Goal: Task Accomplishment & Management: Manage account settings

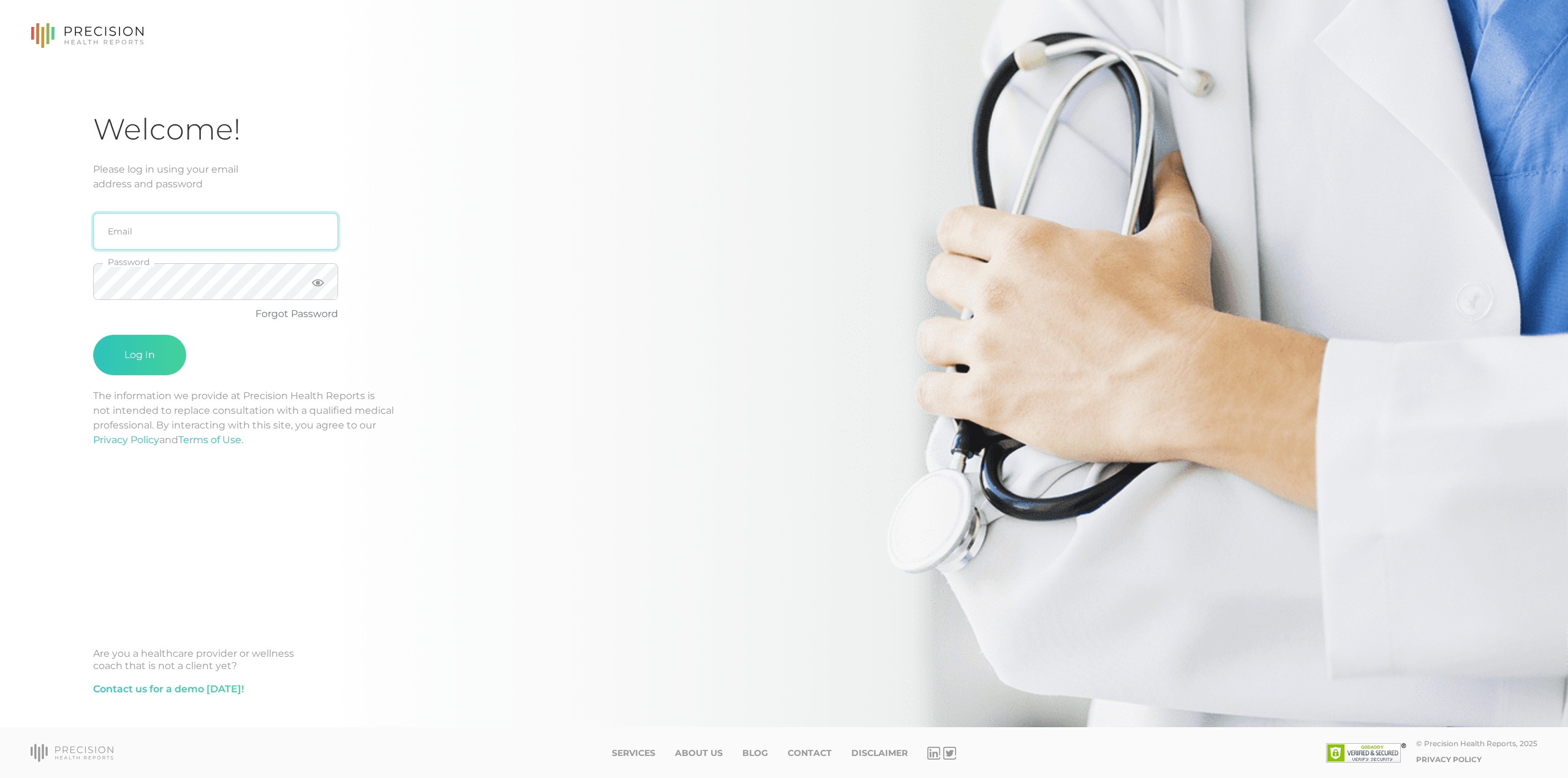
click at [156, 228] on input "email" at bounding box center [215, 231] width 245 height 37
type input "[EMAIL_ADDRESS][DOMAIN_NAME]"
click at [93, 335] on button "Log In" at bounding box center [139, 355] width 93 height 40
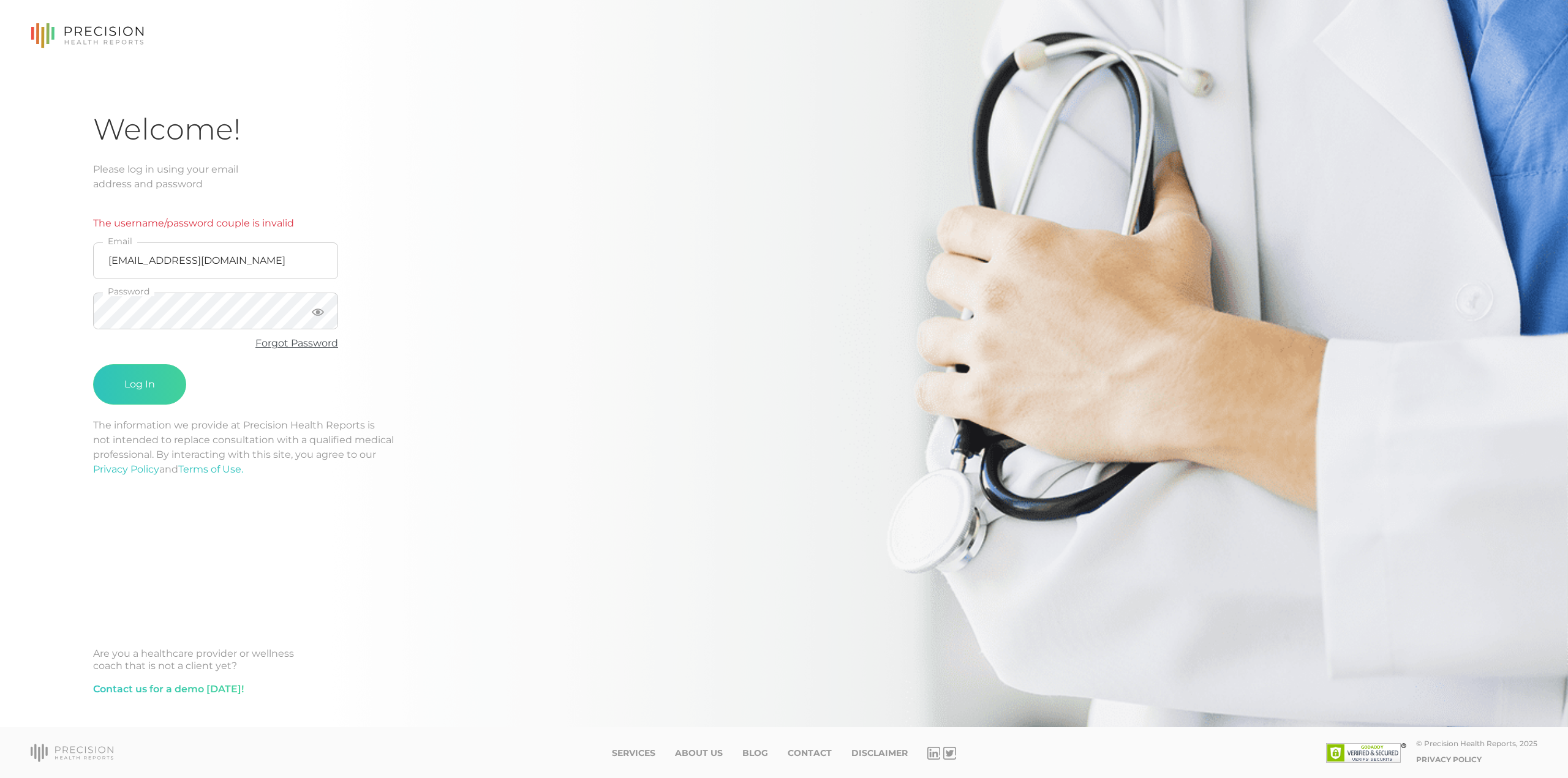
click at [285, 345] on link "Forgot Password" at bounding box center [297, 343] width 83 height 12
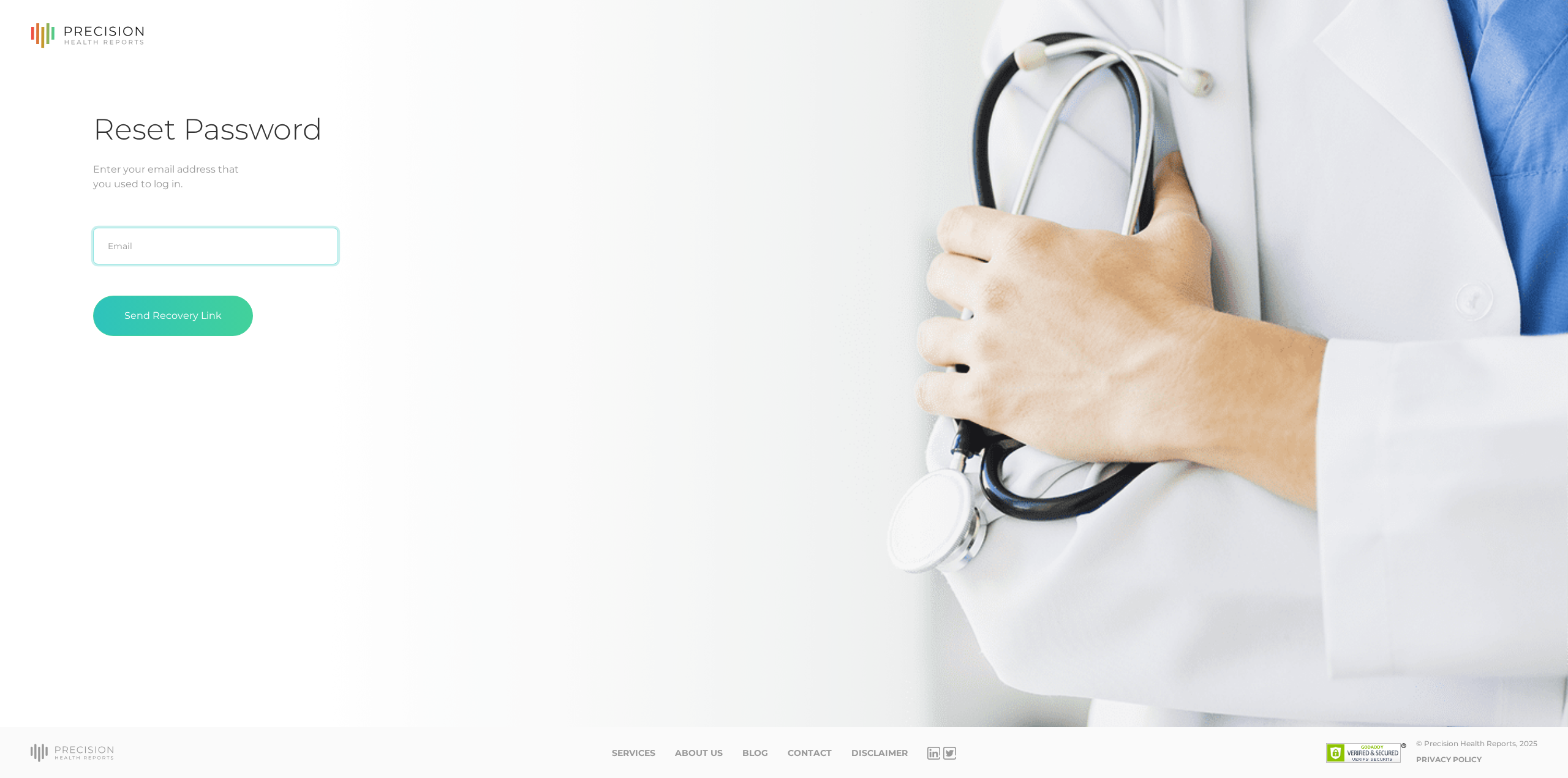
click at [170, 257] on input "text" at bounding box center [215, 246] width 245 height 37
type input "[EMAIL_ADDRESS][DOMAIN_NAME]"
click at [195, 314] on button "Send Recovery Link" at bounding box center [172, 315] width 160 height 40
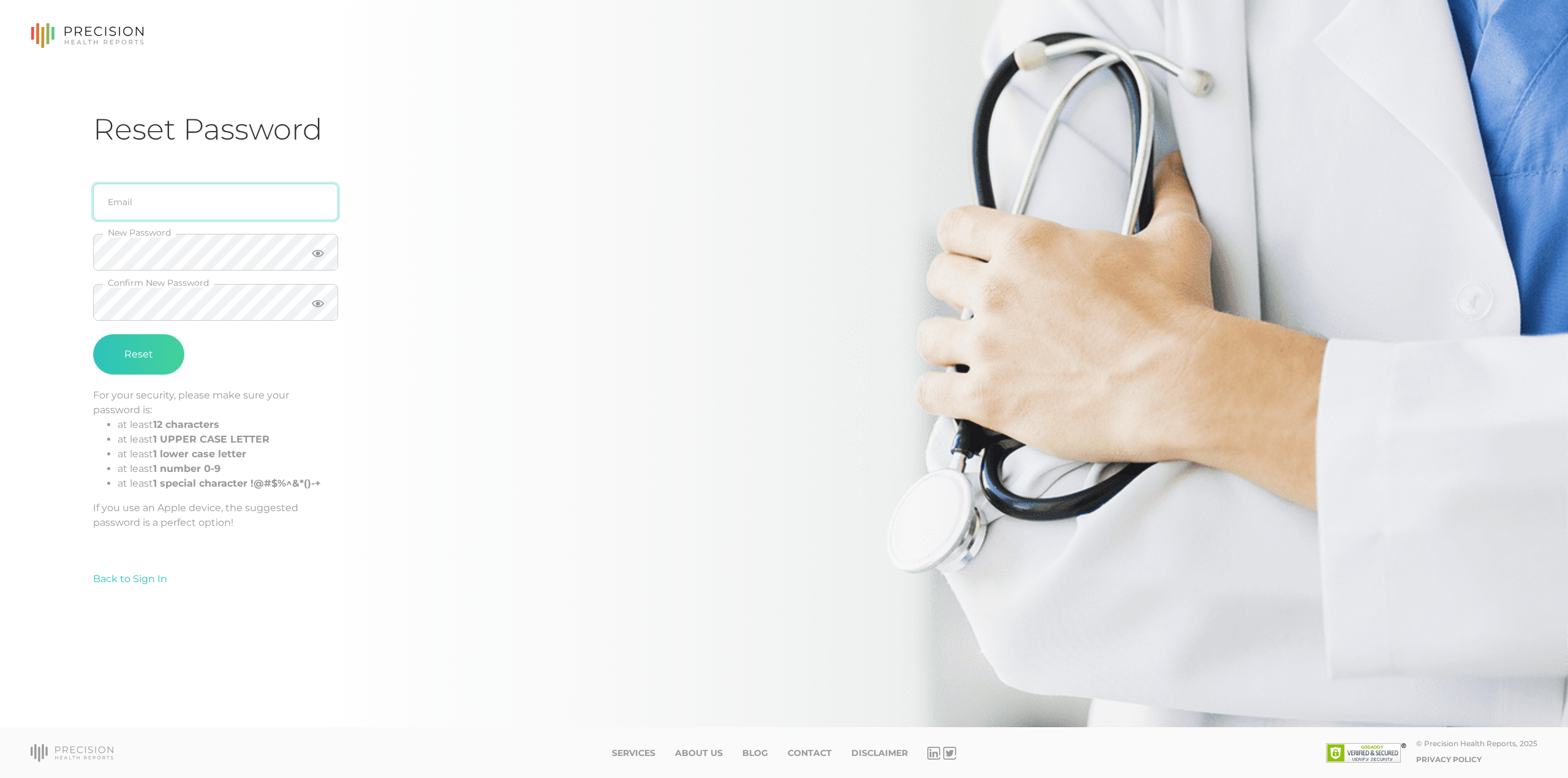
click at [236, 207] on input "email" at bounding box center [215, 202] width 245 height 37
type input "[EMAIL_ADDRESS][DOMAIN_NAME]"
click at [159, 362] on button "Reset" at bounding box center [138, 354] width 91 height 40
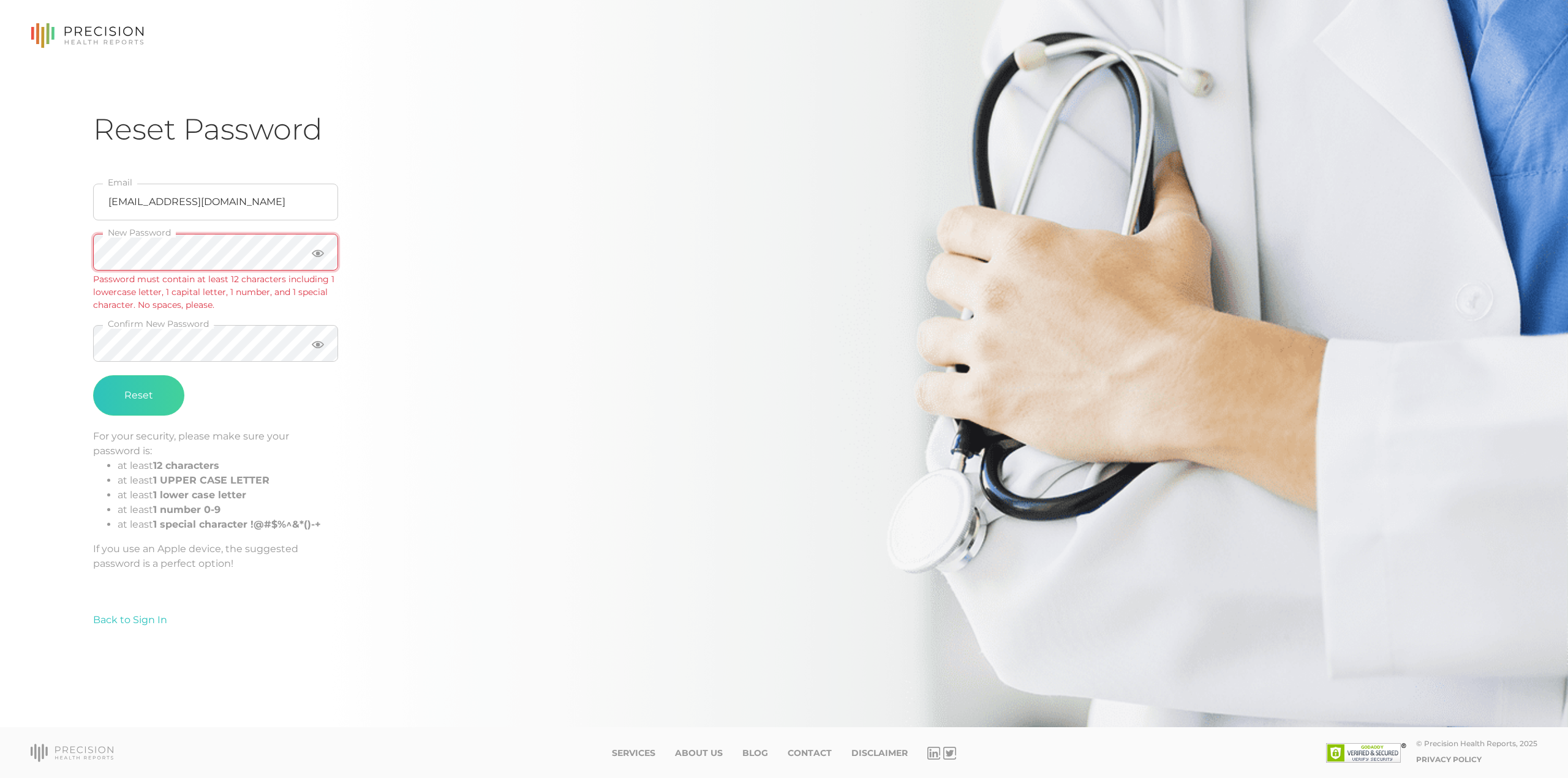
click at [91, 258] on div "Reset Password jarheadf25@gmail.com Email New Password Password must contain at…" at bounding box center [784, 364] width 1568 height 727
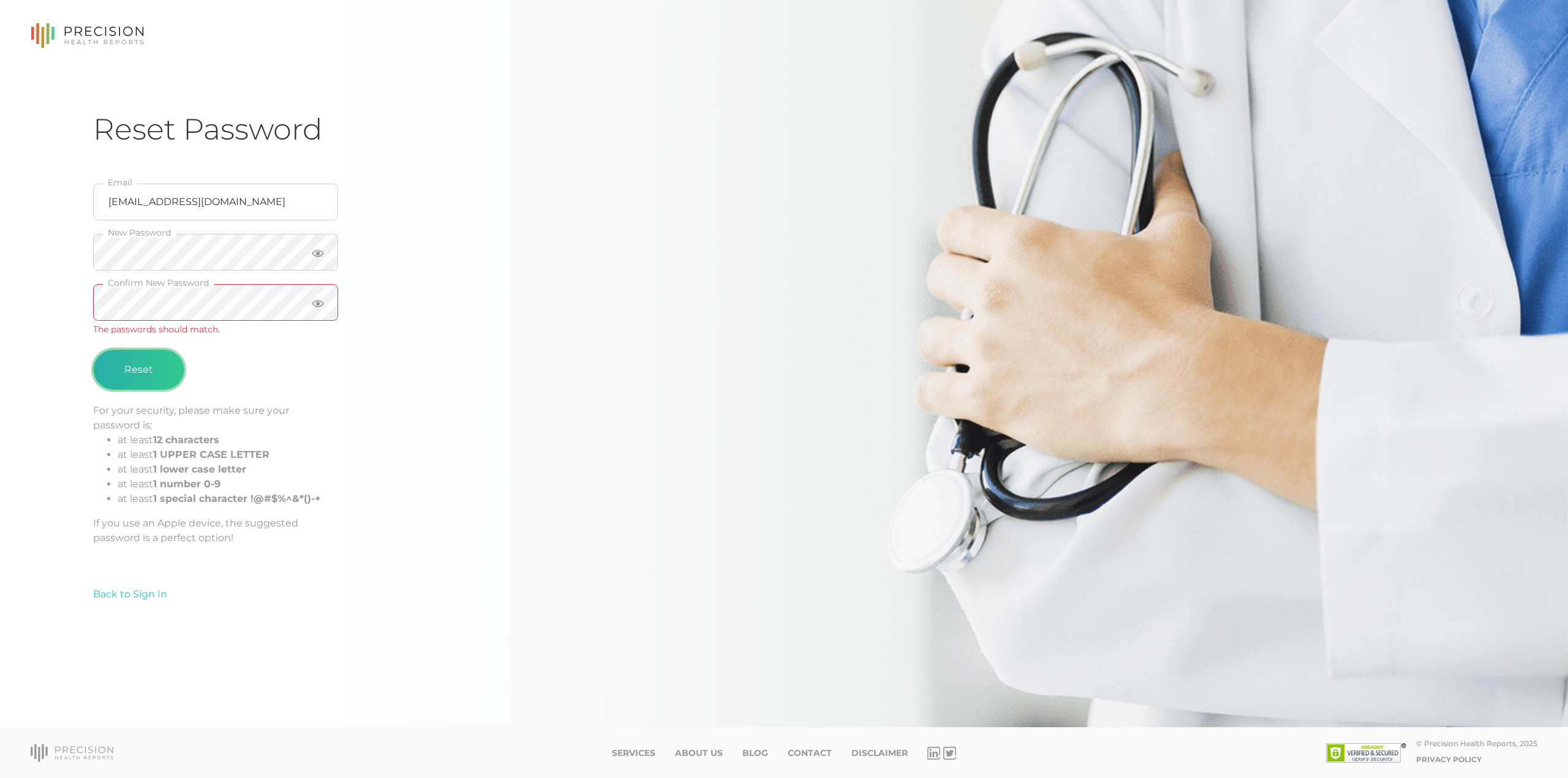
click at [125, 380] on button "Reset" at bounding box center [138, 369] width 91 height 40
click at [319, 251] on icon at bounding box center [318, 253] width 12 height 12
click at [312, 307] on icon at bounding box center [318, 303] width 12 height 12
click at [145, 357] on button "Reset" at bounding box center [138, 354] width 91 height 40
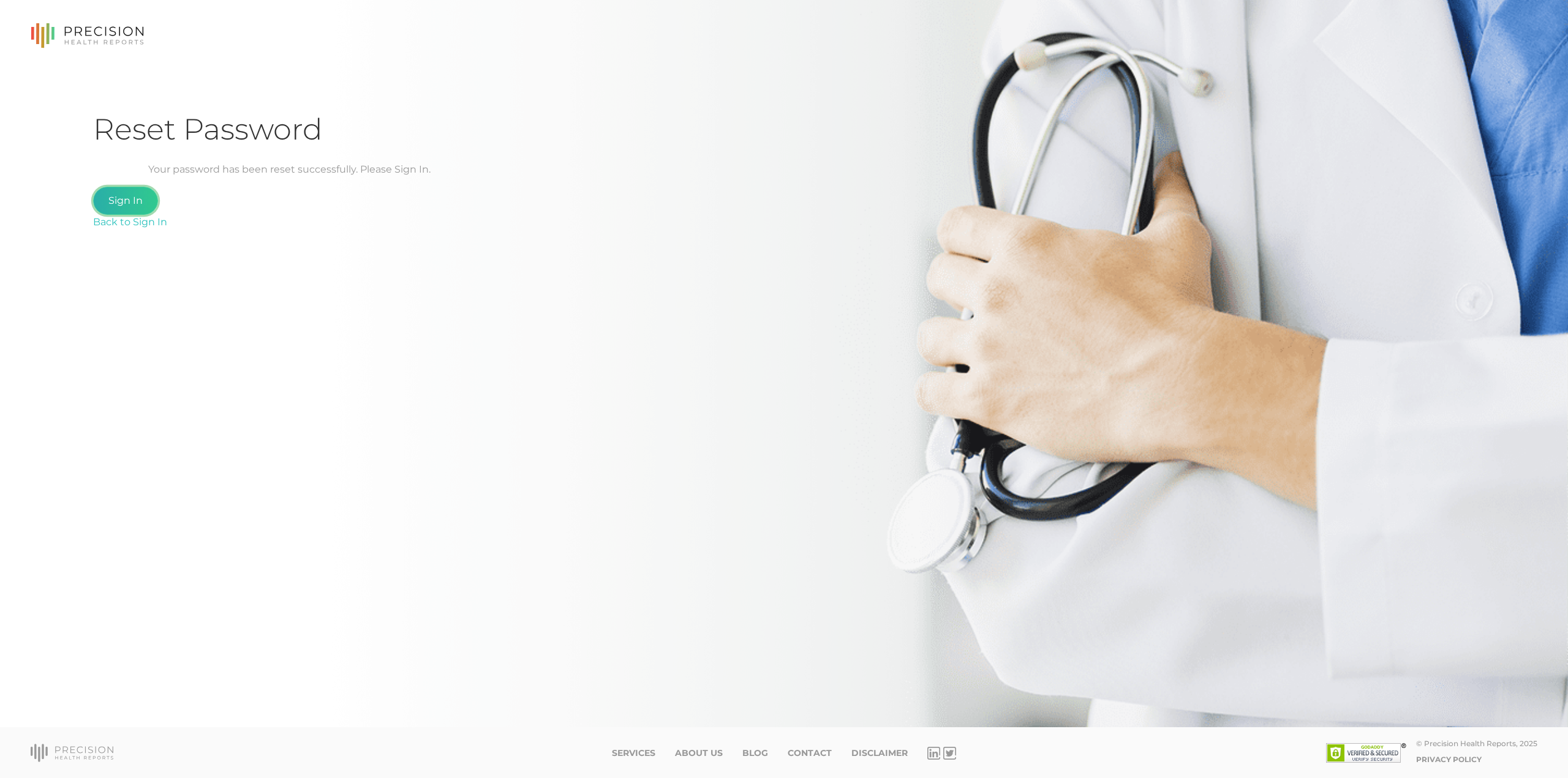
click at [135, 202] on link "Sign In" at bounding box center [126, 200] width 65 height 28
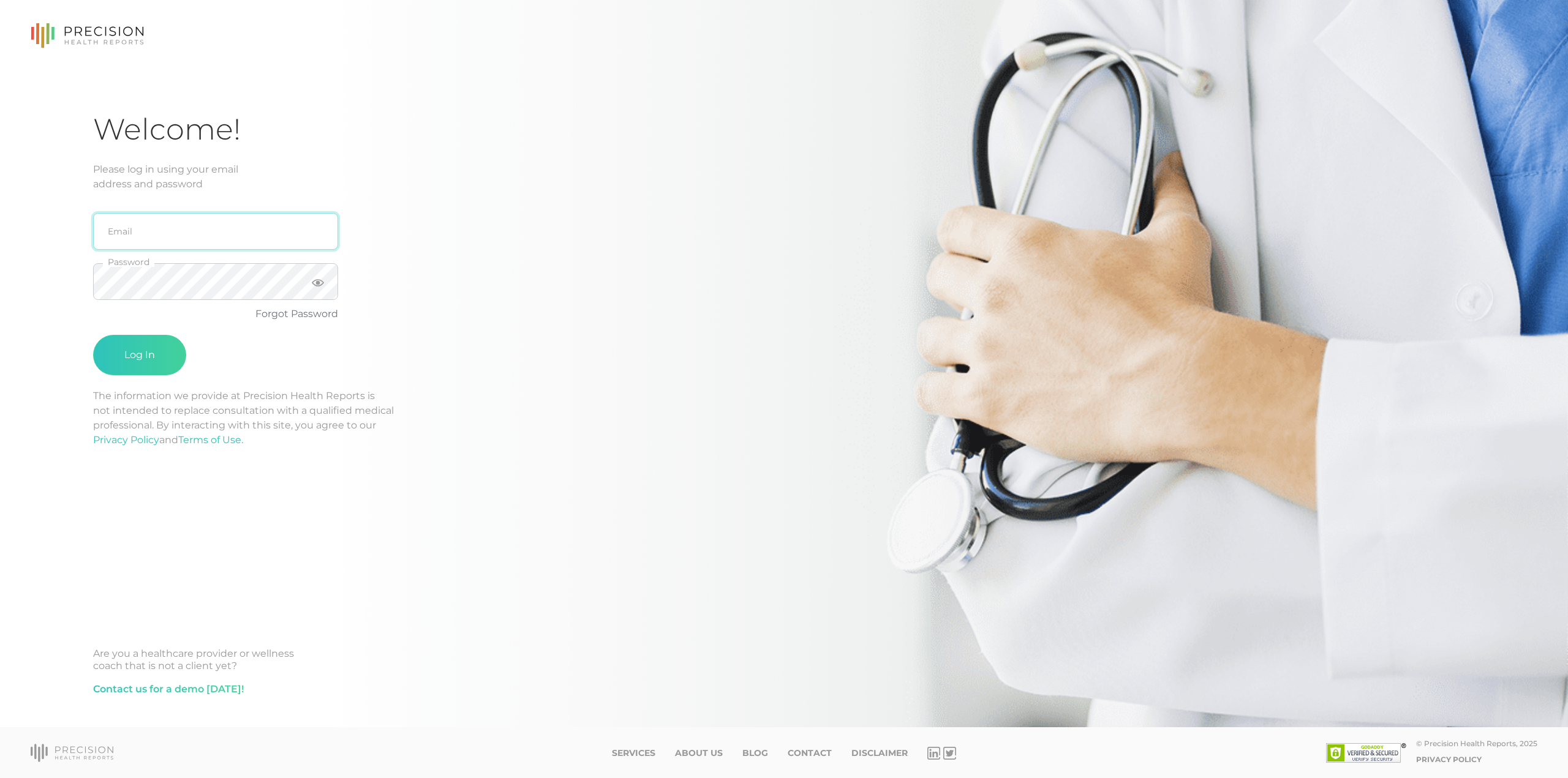
click at [172, 225] on input "email" at bounding box center [215, 231] width 245 height 37
type input "[EMAIL_ADDRESS][DOMAIN_NAME]"
click at [129, 354] on button "Log In" at bounding box center [139, 355] width 93 height 40
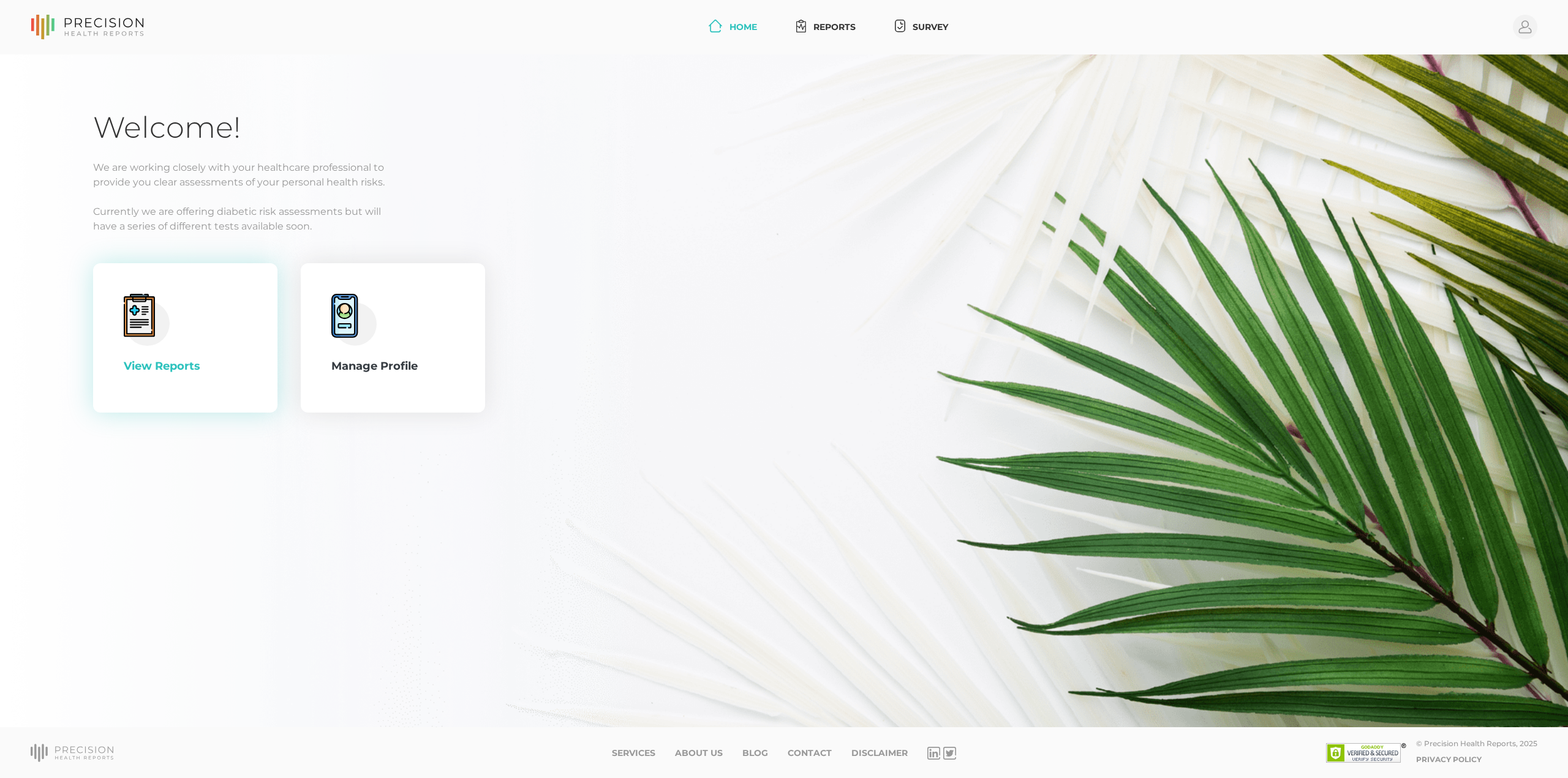
click at [147, 328] on icon at bounding box center [140, 316] width 25 height 34
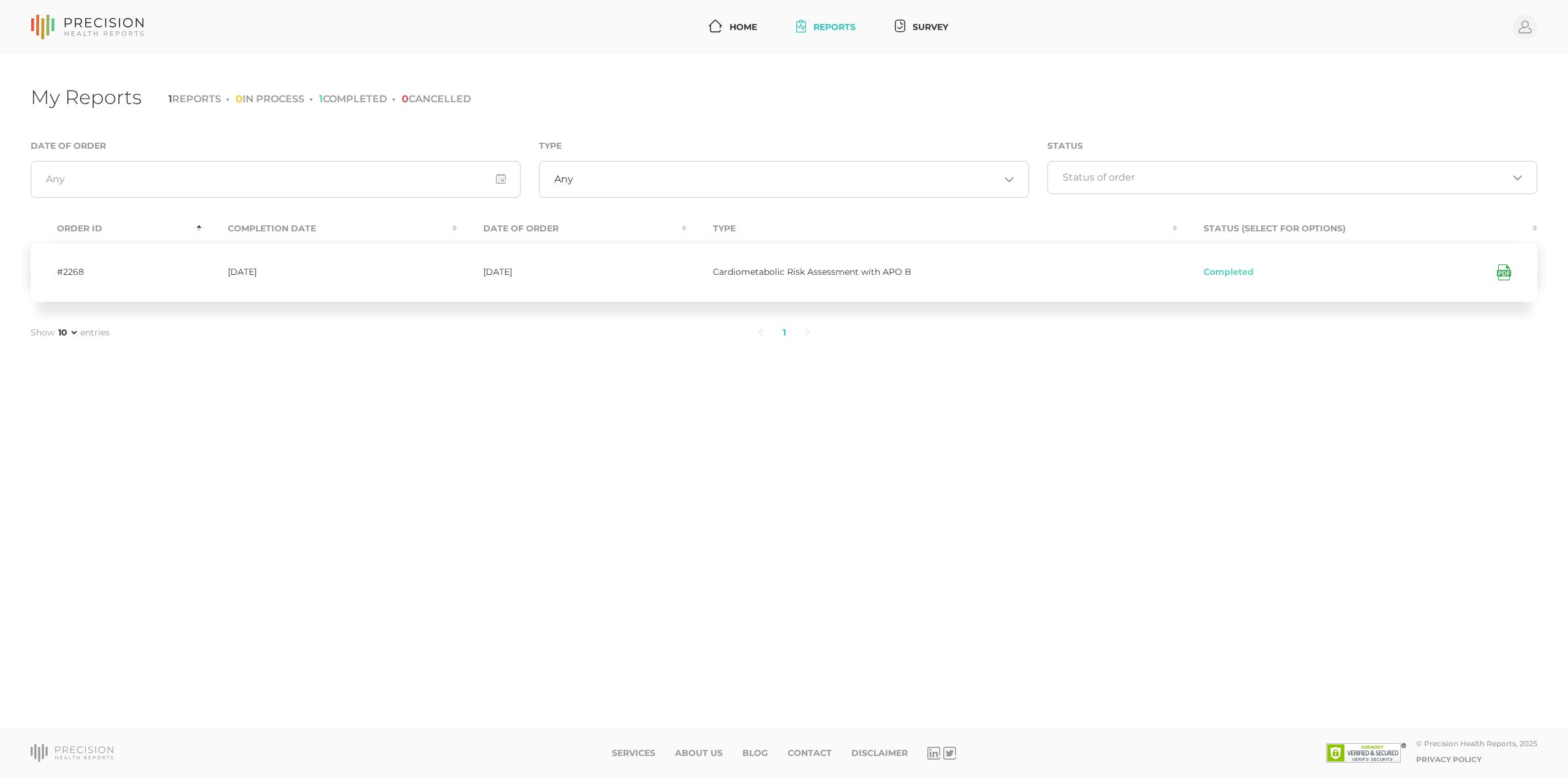
click at [1503, 275] on icon at bounding box center [1504, 272] width 14 height 16
click at [237, 283] on td "06/07/2024" at bounding box center [329, 272] width 255 height 60
